Goal: Task Accomplishment & Management: Use online tool/utility

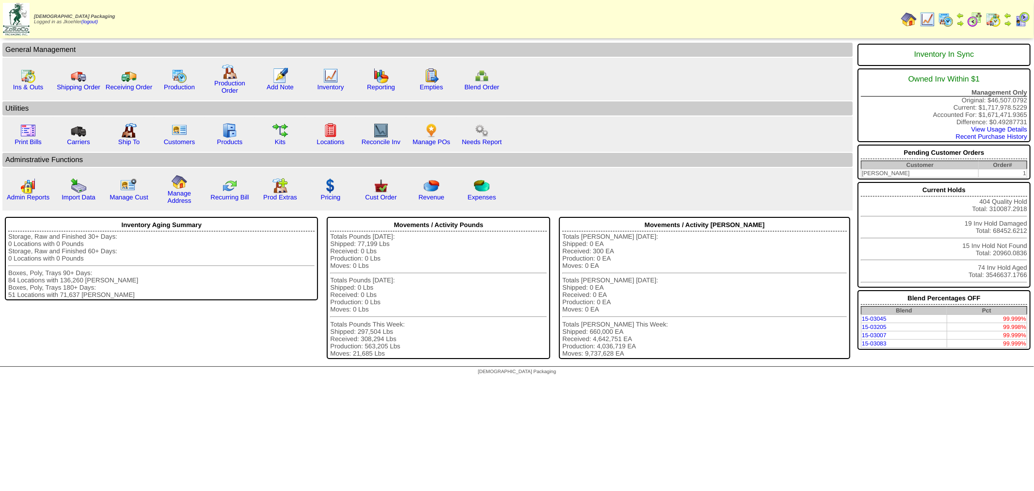
click at [945, 21] on img at bounding box center [946, 20] width 16 height 16
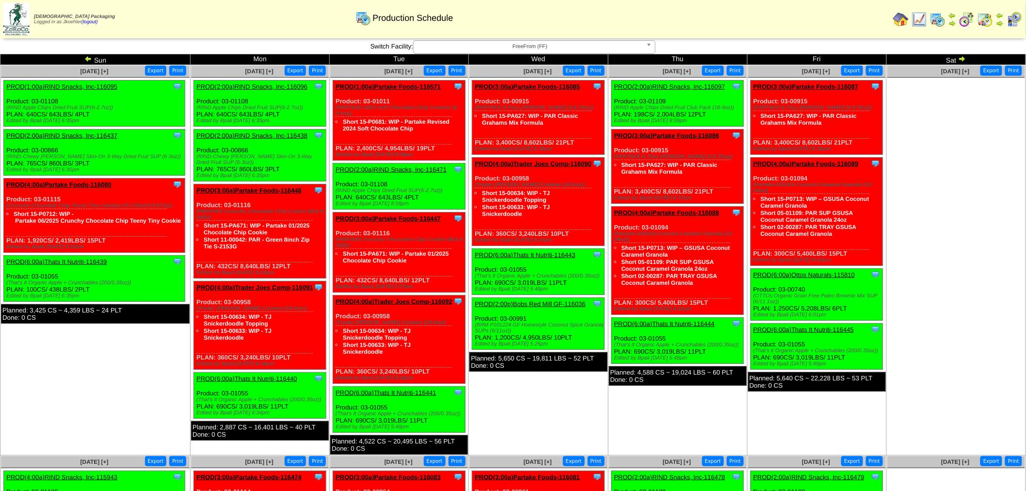
click at [968, 18] on img at bounding box center [967, 20] width 16 height 16
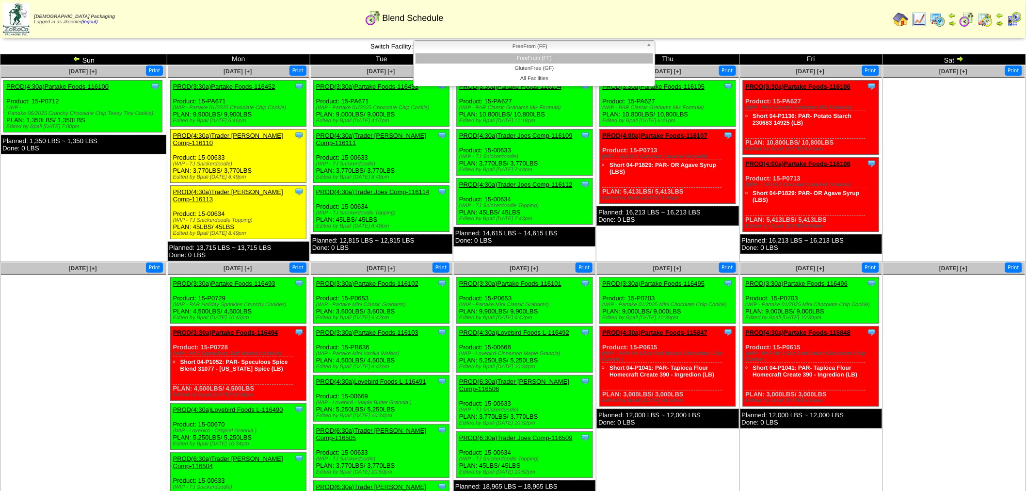
click at [548, 44] on span "FreeFrom (FF)" at bounding box center [530, 47] width 225 height 12
click at [528, 72] on li "GlutenFree (GF)" at bounding box center [535, 69] width 238 height 10
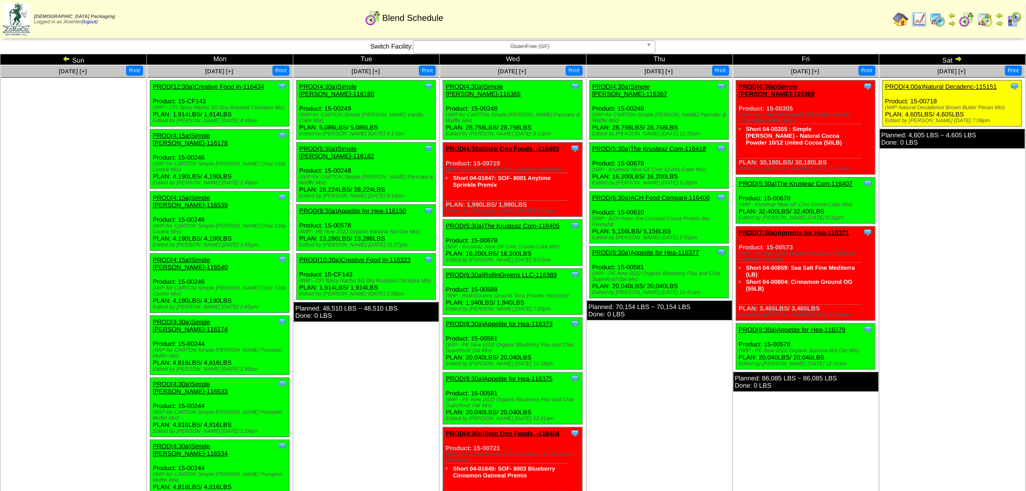
click at [67, 57] on img at bounding box center [67, 59] width 8 height 8
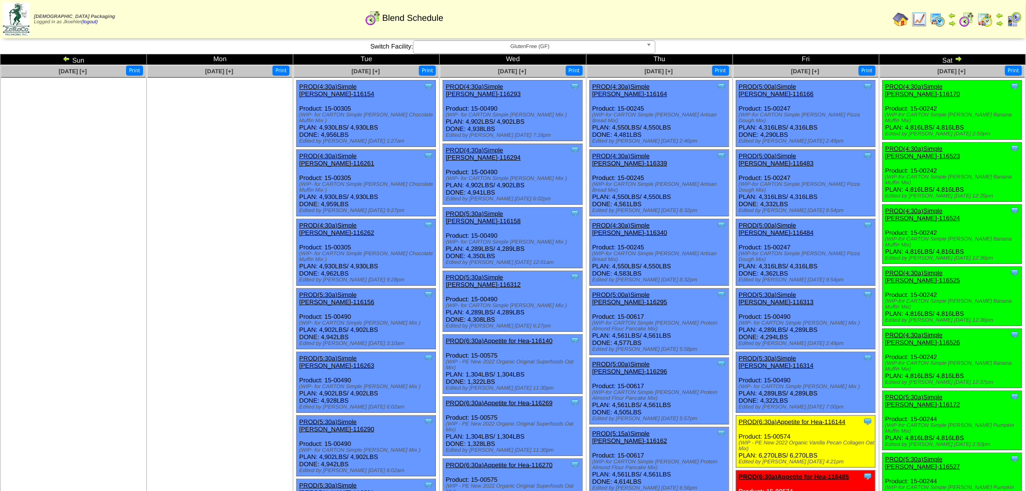
click at [637, 222] on link "PROD(4:30a)Simple [PERSON_NAME]-116340" at bounding box center [630, 229] width 75 height 15
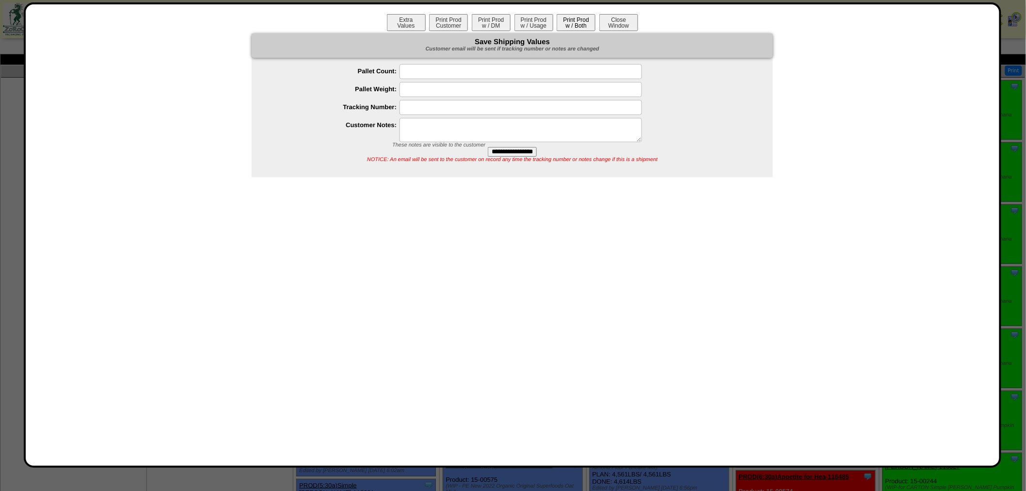
click at [576, 21] on button "Print Prod w / Both" at bounding box center [576, 22] width 39 height 17
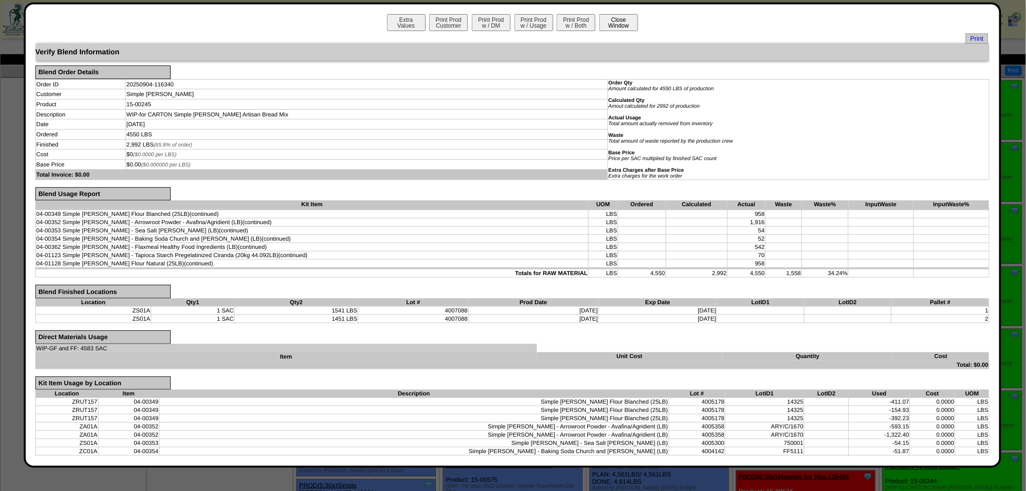
click at [619, 16] on button "Close Window" at bounding box center [618, 22] width 39 height 17
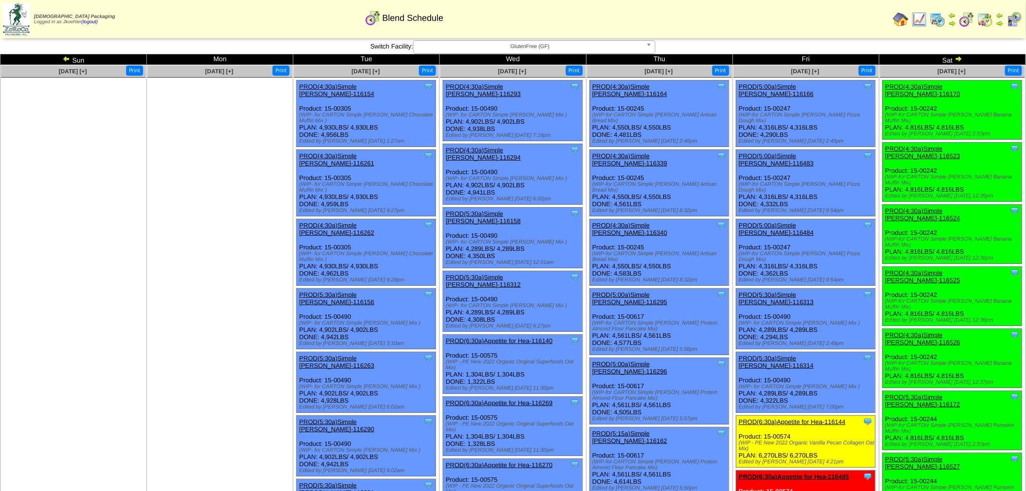
click at [753, 26] on td "Print All" at bounding box center [577, 19] width 626 height 36
click at [645, 222] on link "PROD(4:30a)Simple Mills-116340" at bounding box center [630, 229] width 75 height 15
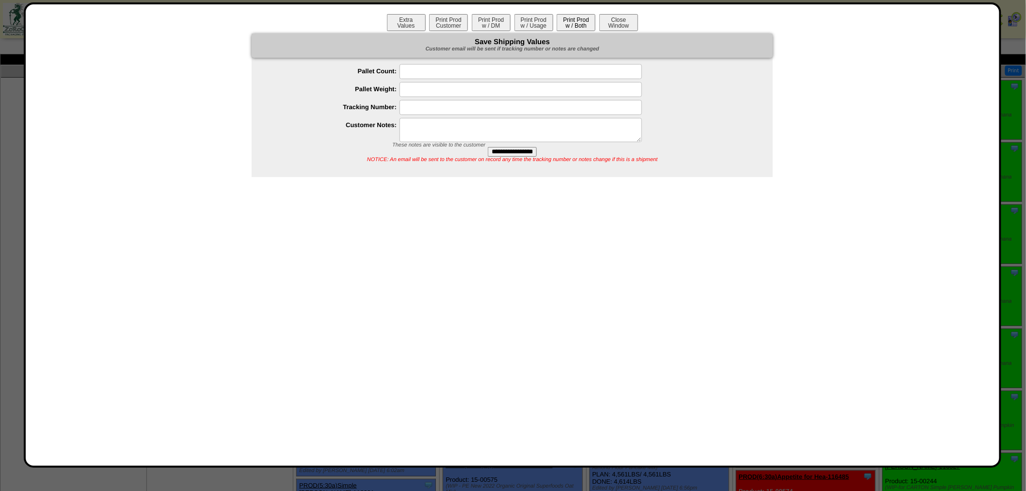
click at [580, 21] on button "Print Prod w / Both" at bounding box center [576, 22] width 39 height 17
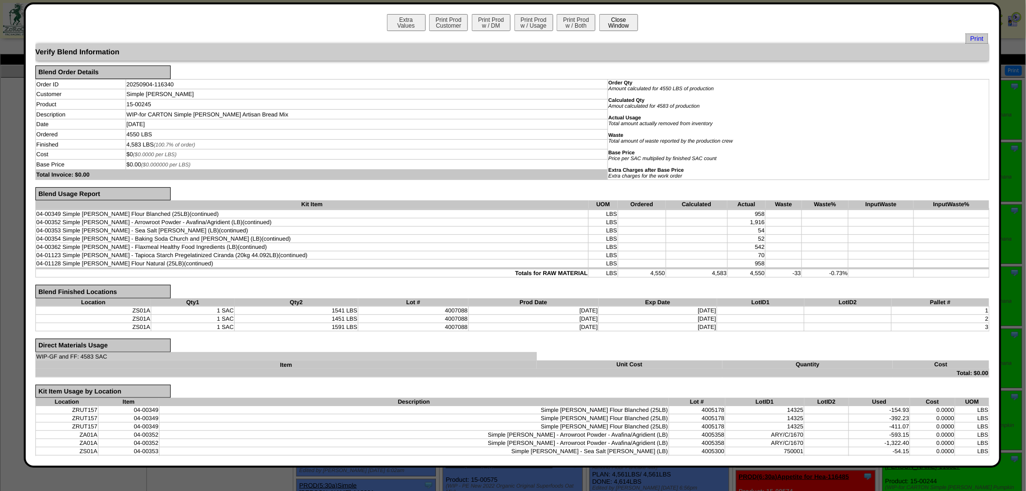
click at [624, 25] on button "Close Window" at bounding box center [618, 22] width 39 height 17
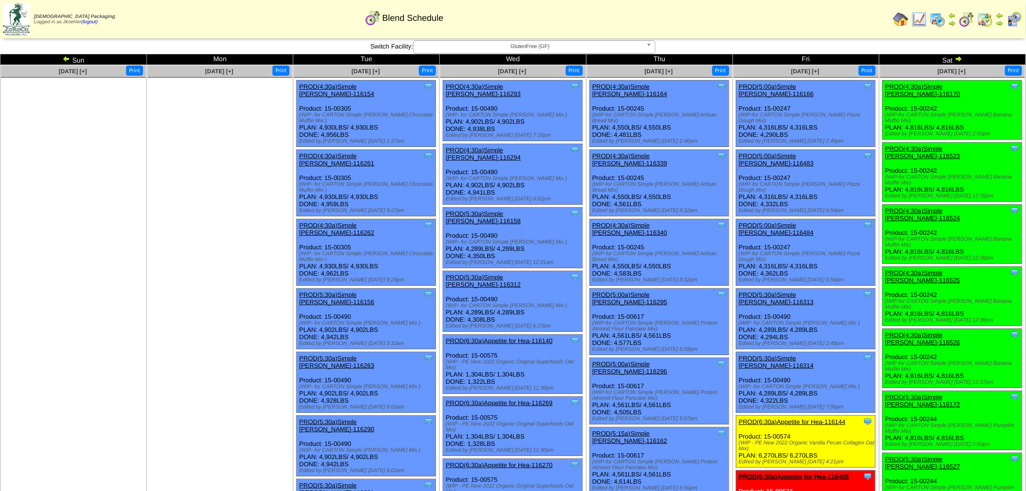
click at [906, 17] on img at bounding box center [901, 20] width 16 height 16
